Goal: Task Accomplishment & Management: Manage account settings

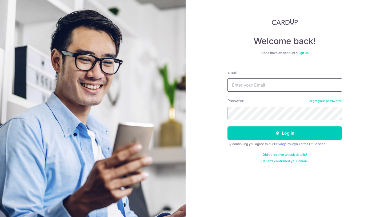
type input "[EMAIL_ADDRESS][DOMAIN_NAME]"
click at [228, 126] on button "Log in" at bounding box center [285, 132] width 115 height 13
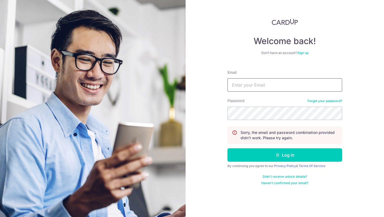
click at [273, 87] on input "Email" at bounding box center [285, 84] width 115 height 13
